Goal: Transaction & Acquisition: Purchase product/service

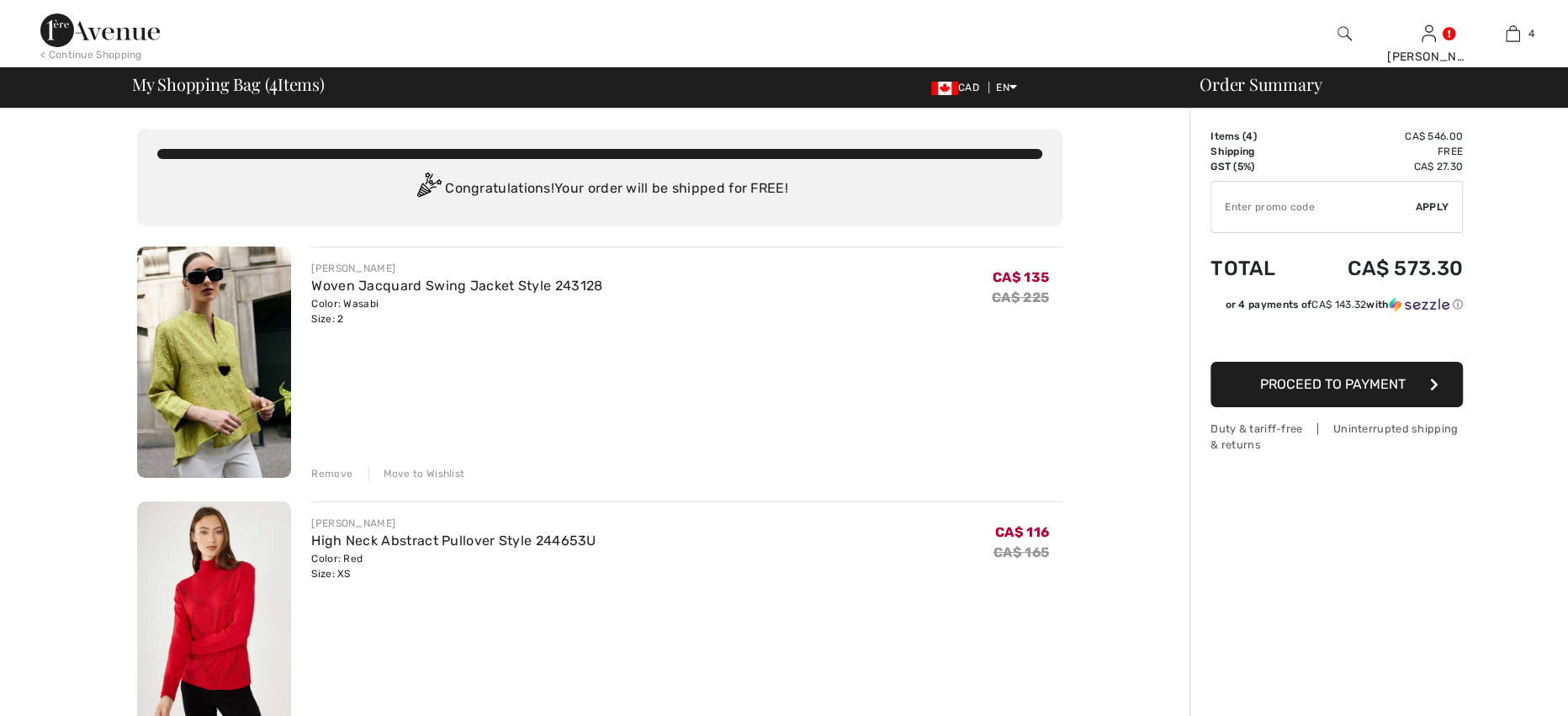
click at [107, 21] on img at bounding box center [100, 30] width 120 height 33
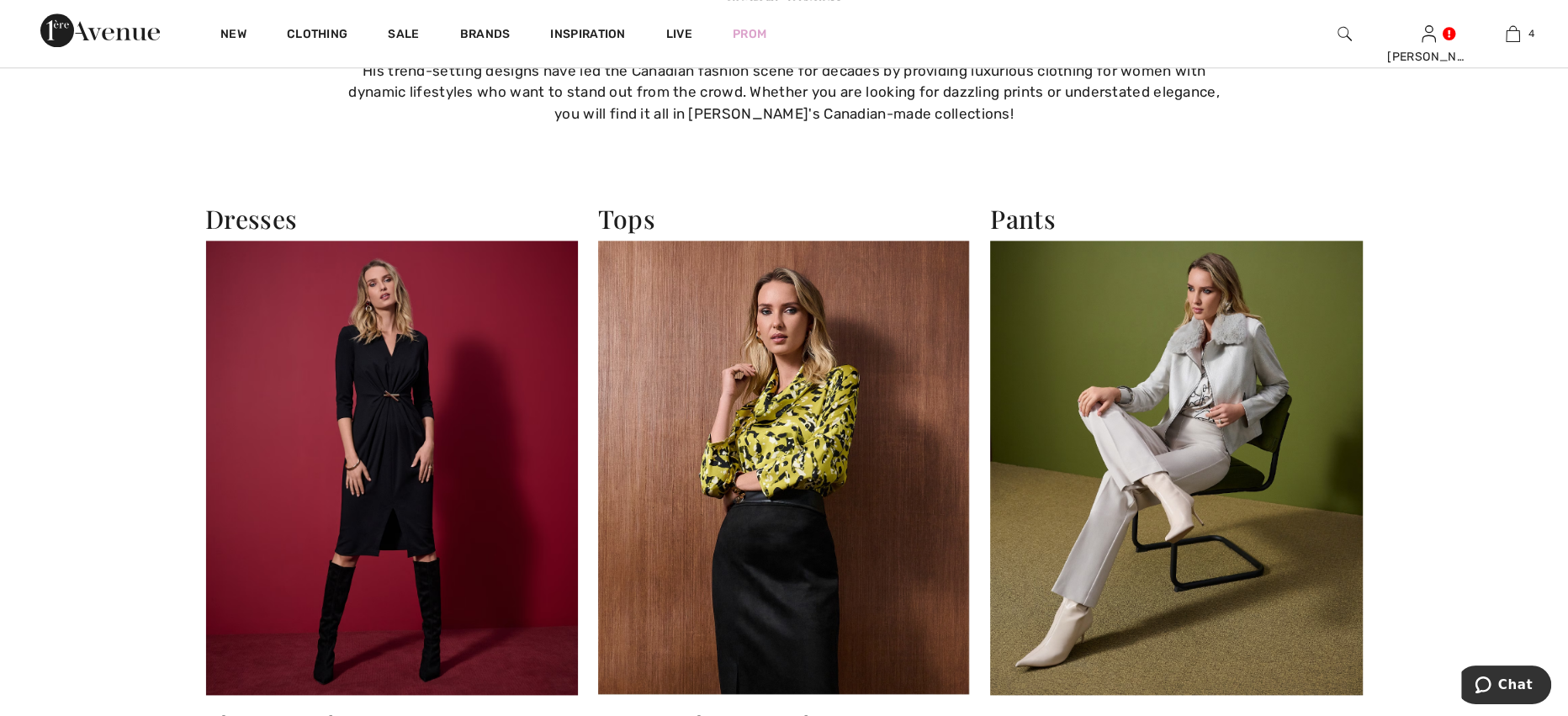
scroll to position [1234, 0]
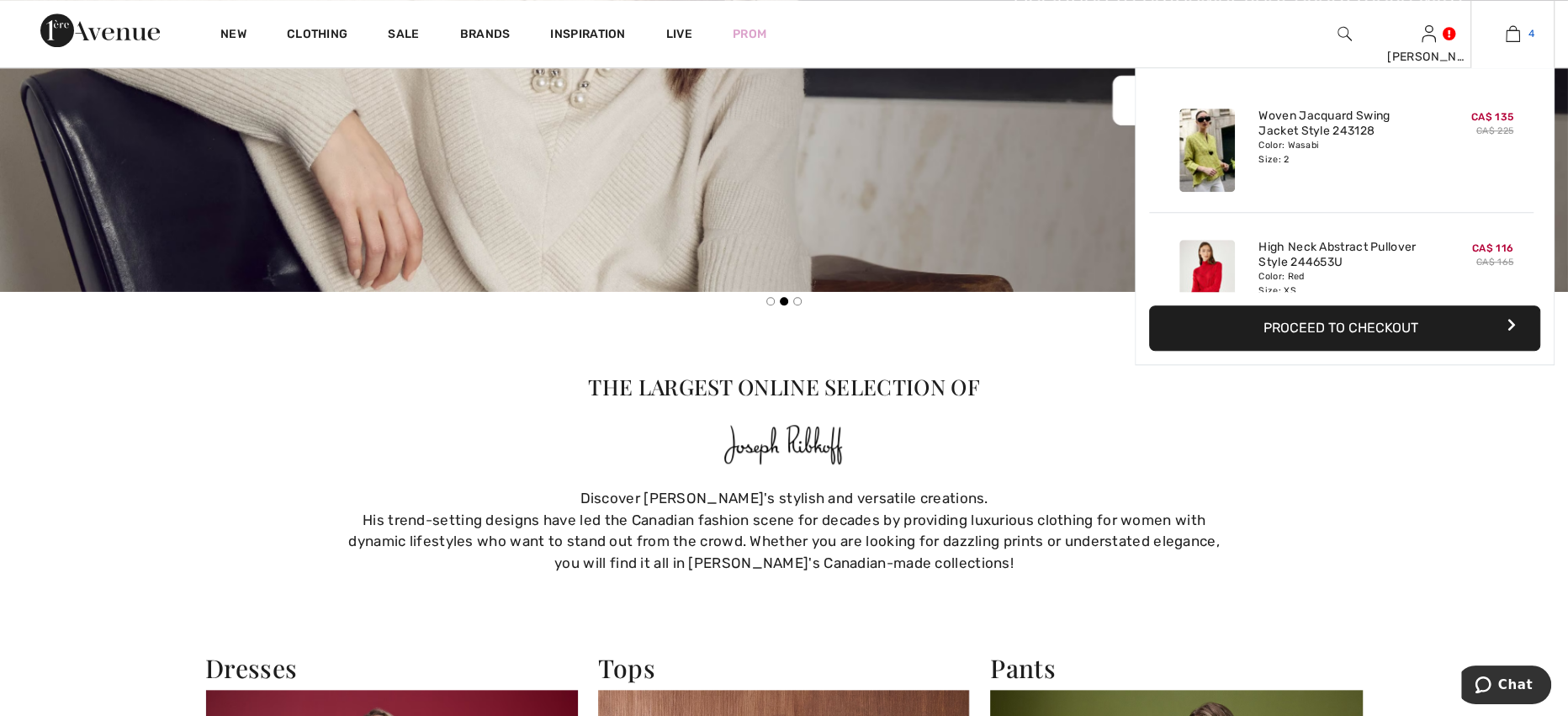
click at [1530, 26] on span "4" at bounding box center [1530, 33] width 6 height 15
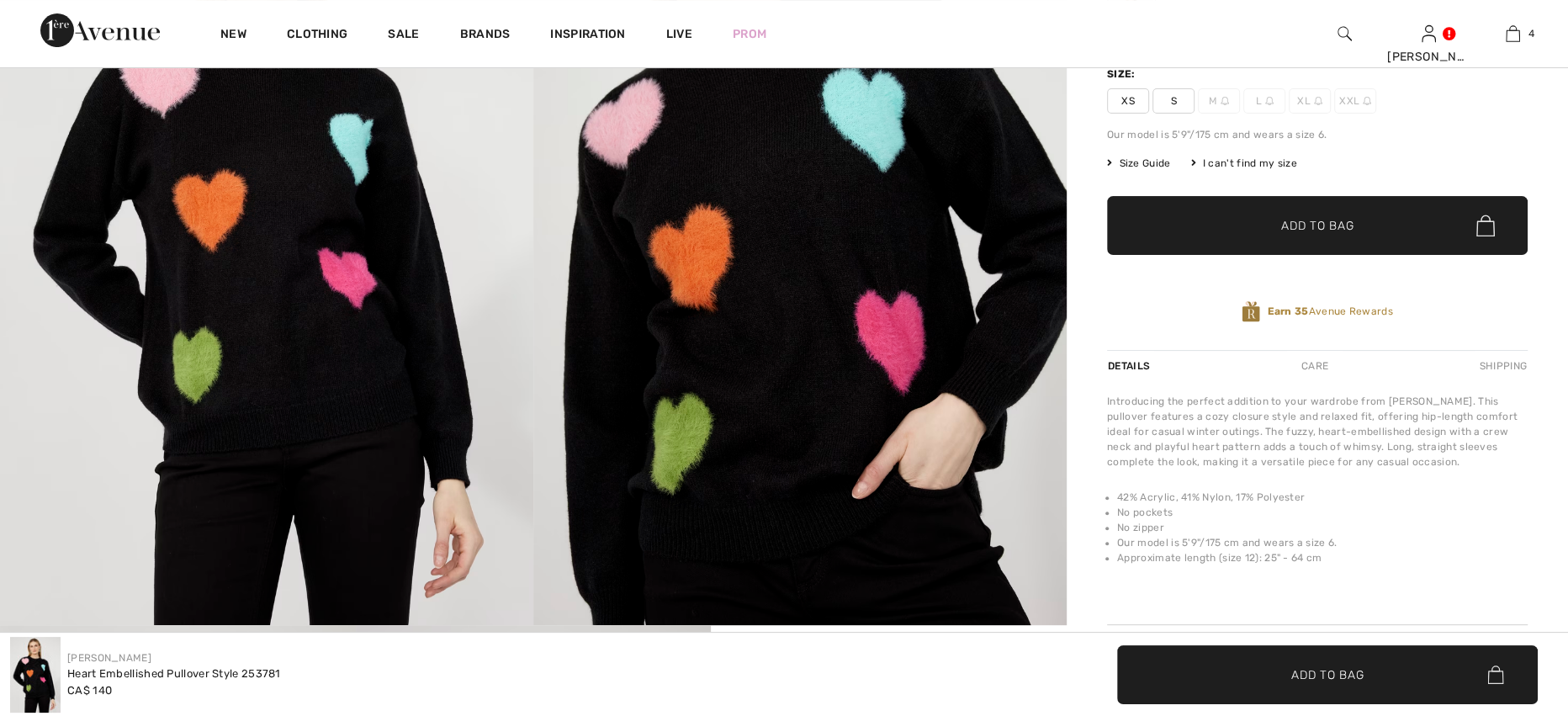
scroll to position [448, 0]
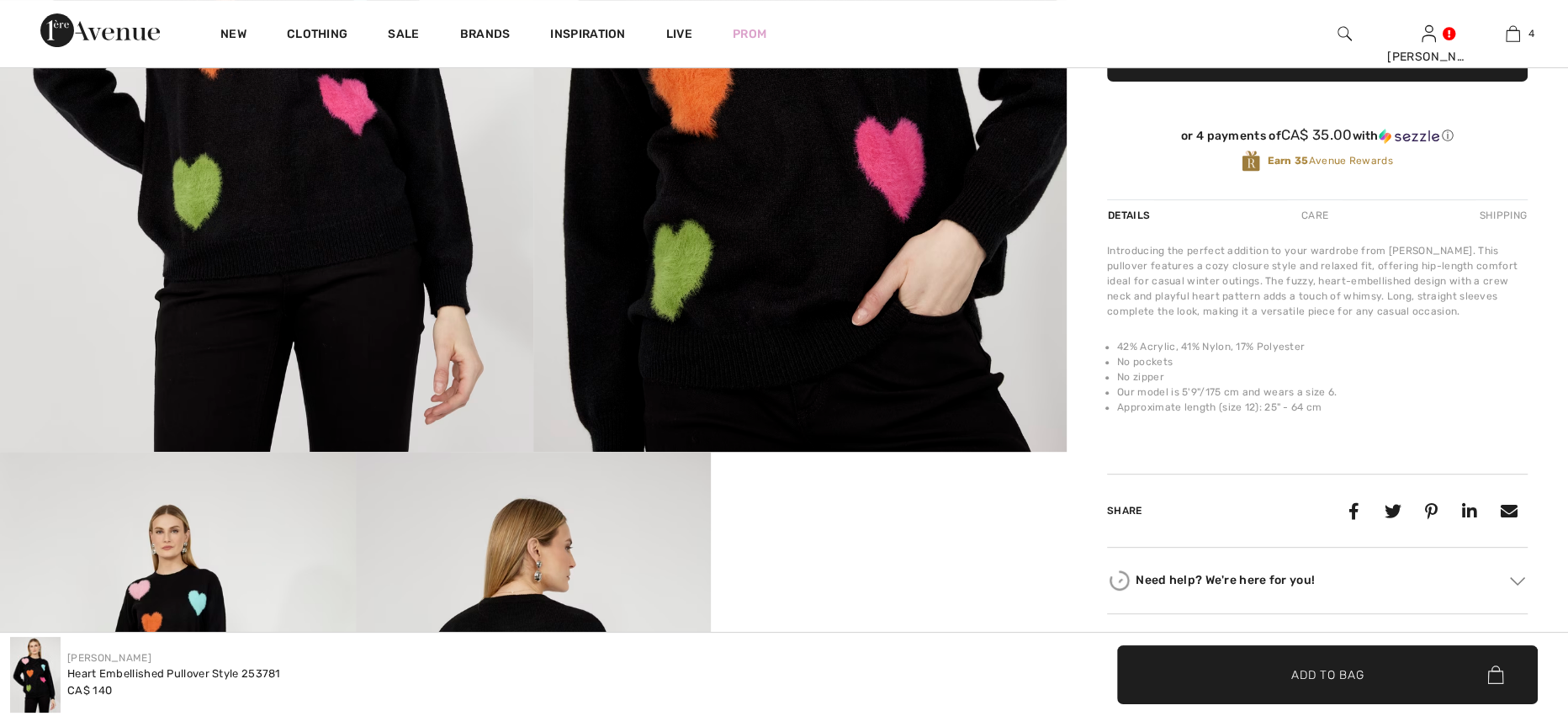
checkbox input "true"
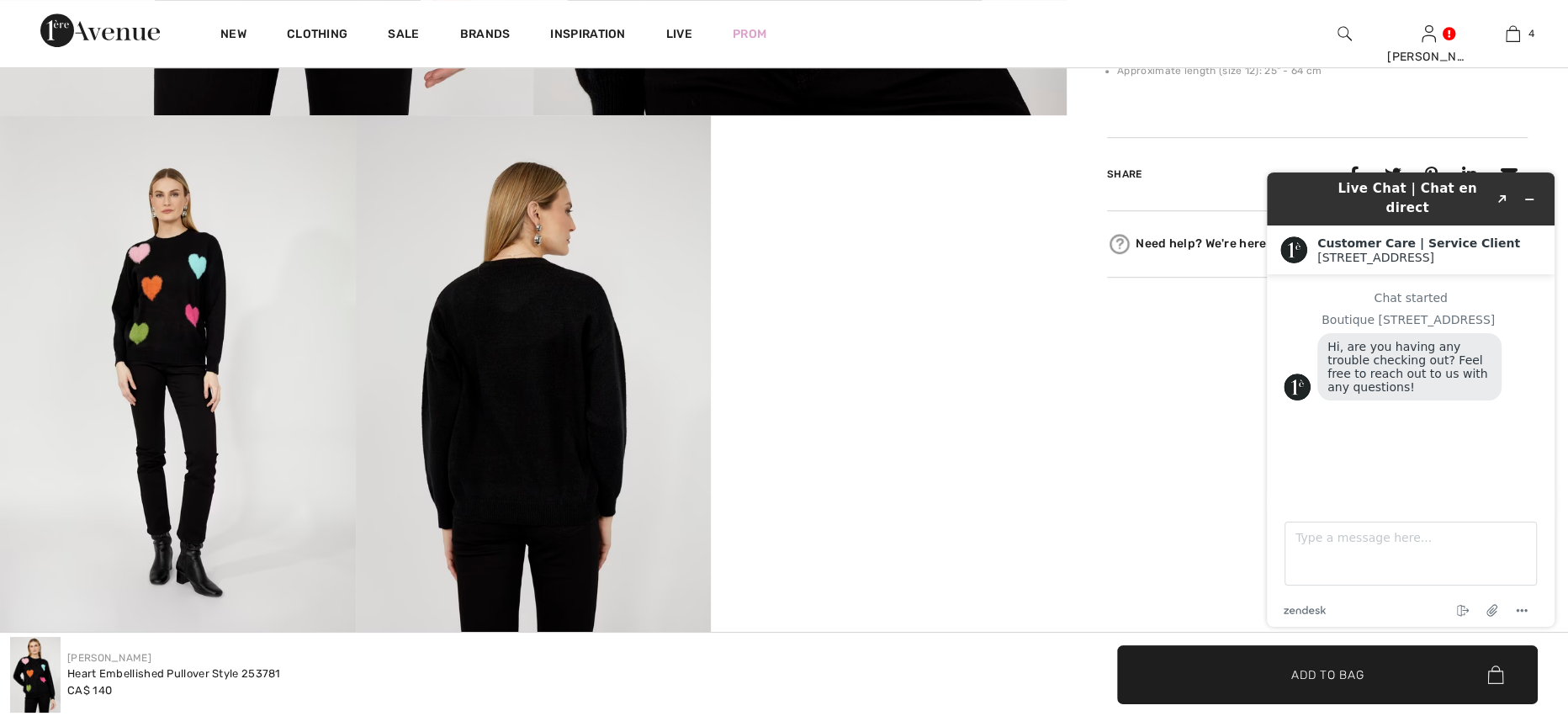
scroll to position [0, 0]
